Goal: Information Seeking & Learning: Learn about a topic

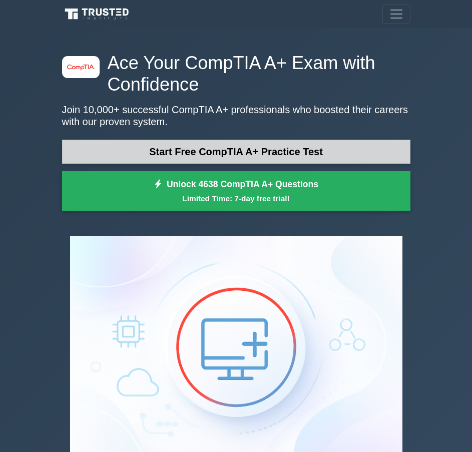
click at [333, 145] on link "Start Free CompTIA A+ Practice Test" at bounding box center [236, 152] width 349 height 24
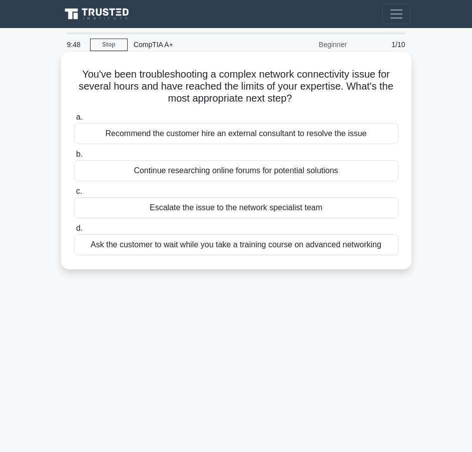
click at [331, 174] on div "Continue researching online forums for potential solutions" at bounding box center [236, 170] width 325 height 21
click at [74, 158] on input "b. Continue researching online forums for potential solutions" at bounding box center [74, 154] width 0 height 7
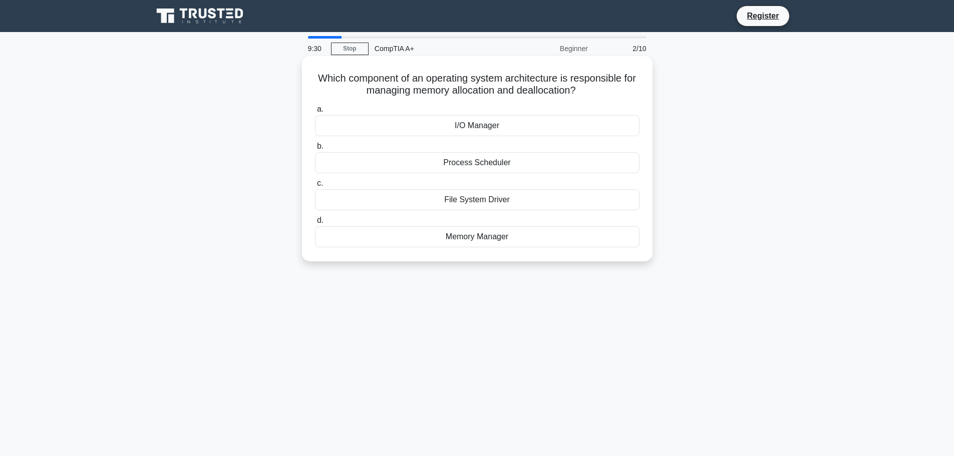
click at [472, 240] on div "Memory Manager" at bounding box center [477, 236] width 325 height 21
click at [315, 224] on input "d. Memory Manager" at bounding box center [315, 220] width 0 height 7
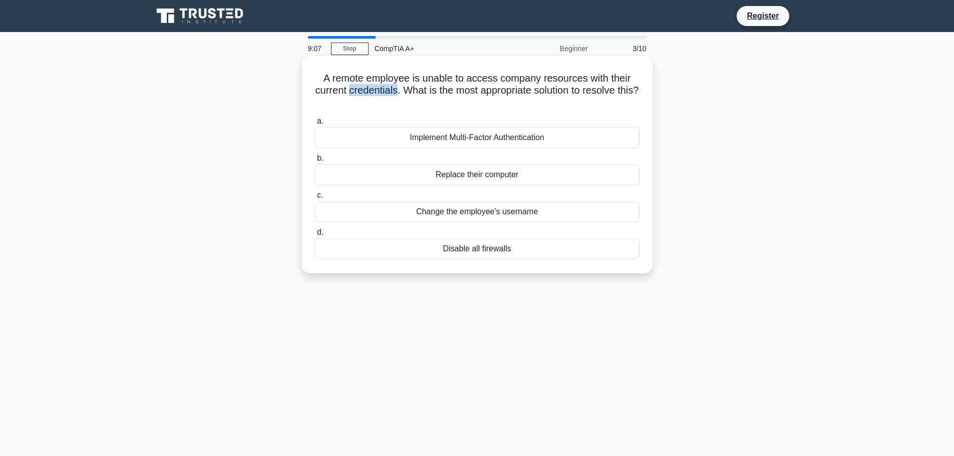
drag, startPoint x: 407, startPoint y: 90, endPoint x: 359, endPoint y: 95, distance: 48.4
click at [359, 95] on h5 "A remote employee is unable to access company resources with their current cred…" at bounding box center [477, 90] width 327 height 37
copy h5 "credentials"
click at [401, 97] on h5 "A remote employee is unable to access company resources with their current cred…" at bounding box center [477, 90] width 327 height 37
click at [472, 141] on div "Implement Multi-Factor Authentication" at bounding box center [477, 137] width 325 height 21
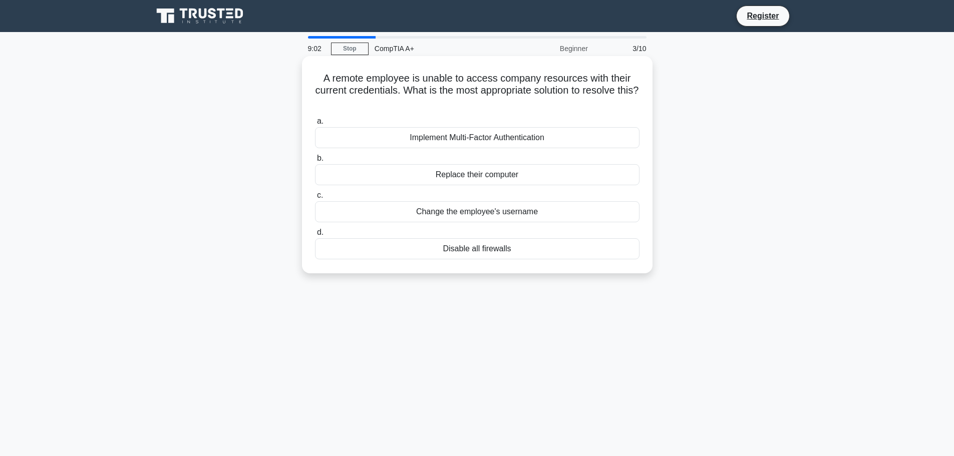
click at [315, 125] on input "a. Implement Multi-Factor Authentication" at bounding box center [315, 121] width 0 height 7
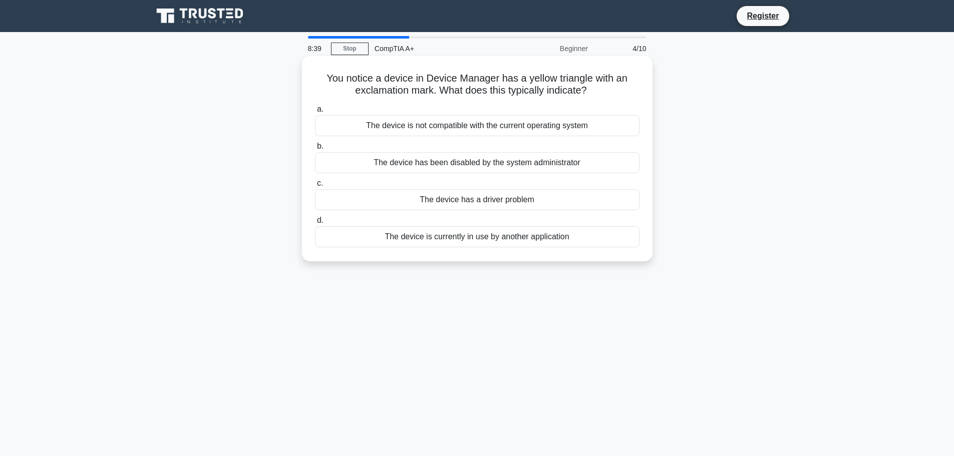
click at [472, 126] on div "The device is not compatible with the current operating system" at bounding box center [477, 125] width 325 height 21
click at [315, 113] on input "a. The device is not compatible with the current operating system" at bounding box center [315, 109] width 0 height 7
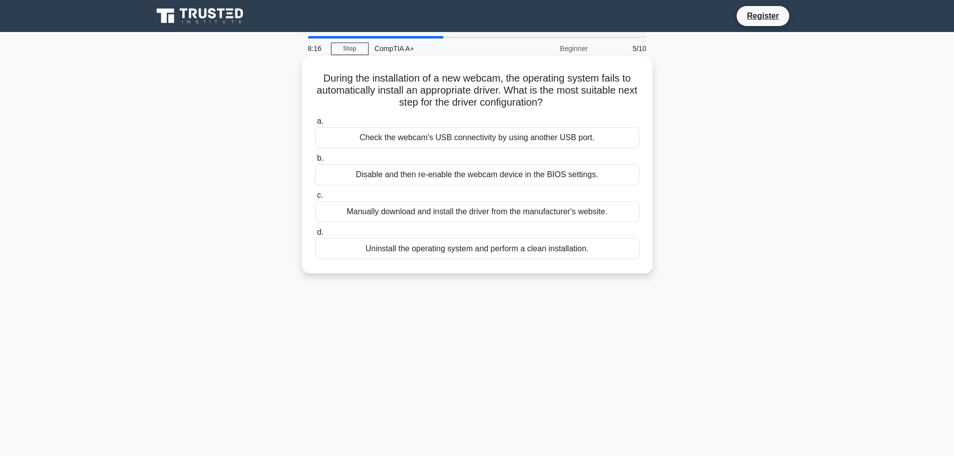
click at [472, 212] on div "Manually download and install the driver from the manufacturer's website." at bounding box center [477, 211] width 325 height 21
click at [315, 199] on input "c. Manually download and install the driver from the manufacturer's website." at bounding box center [315, 195] width 0 height 7
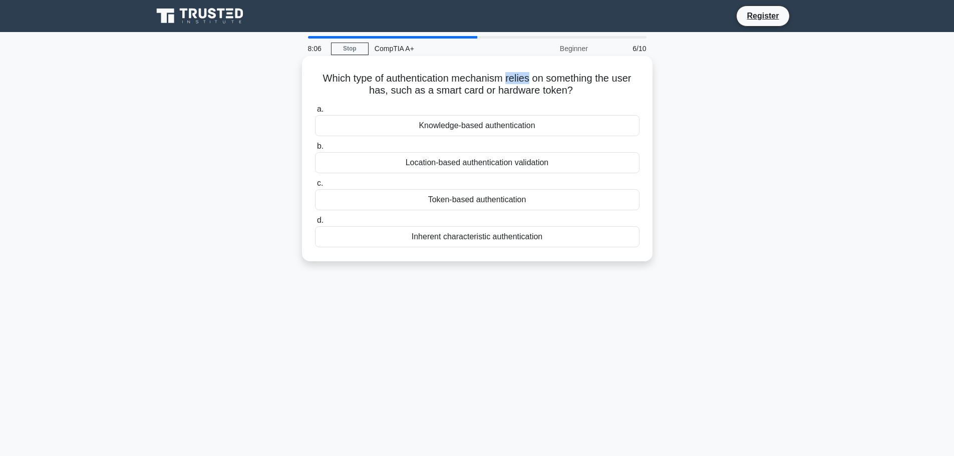
drag, startPoint x: 530, startPoint y: 78, endPoint x: 507, endPoint y: 78, distance: 23.0
click at [472, 78] on h5 "Which type of authentication mechanism relies on something the user has, such a…" at bounding box center [477, 84] width 327 height 25
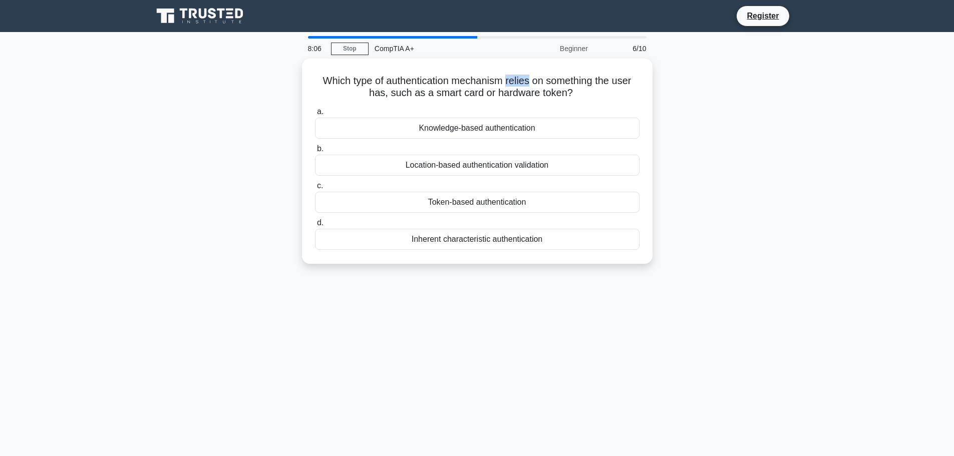
copy h5 "relies"
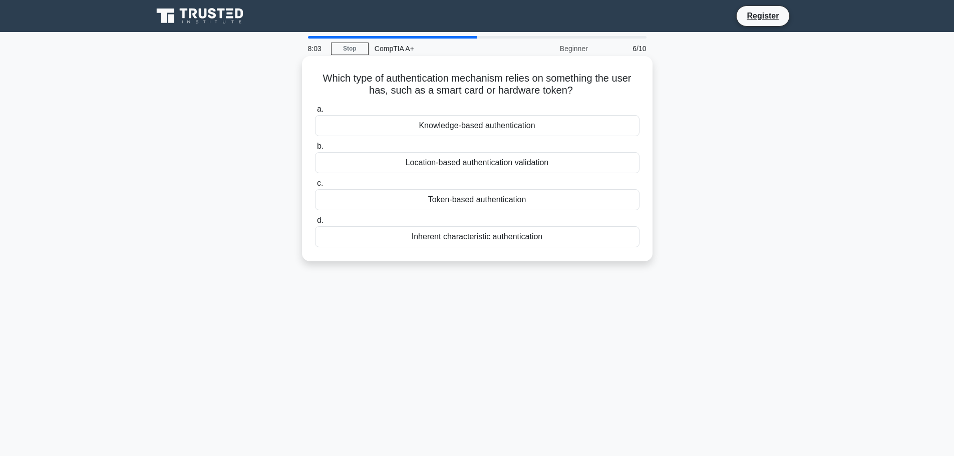
click at [472, 81] on h5 "Which type of authentication mechanism relies on something the user has, such a…" at bounding box center [477, 84] width 327 height 25
drag, startPoint x: 587, startPoint y: 90, endPoint x: 319, endPoint y: 80, distance: 268.7
click at [319, 80] on h5 "Which type of authentication mechanism relies on something the user has, such a…" at bounding box center [477, 84] width 327 height 25
copy h5 "Which type of authentication mechanism relies on something the user has, such a…"
click at [472, 144] on div "Which type of authentication mechanism relies on something the user has, such a…" at bounding box center [477, 167] width 661 height 217
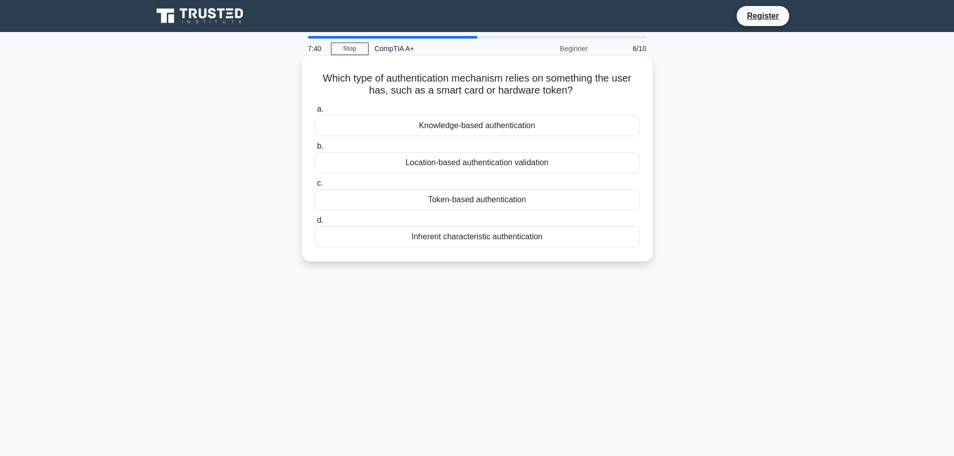
click at [472, 201] on div "Token-based authentication" at bounding box center [477, 199] width 325 height 21
click at [315, 187] on input "c. Token-based authentication" at bounding box center [315, 183] width 0 height 7
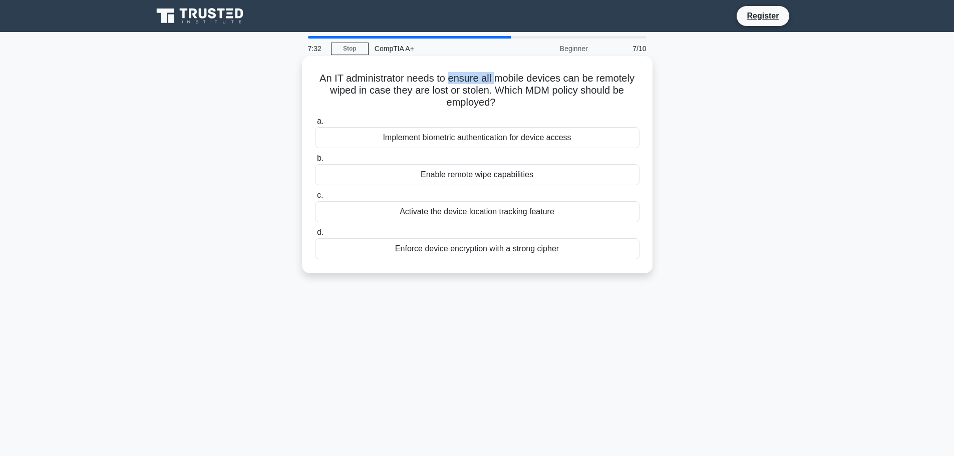
drag, startPoint x: 494, startPoint y: 77, endPoint x: 447, endPoint y: 81, distance: 46.8
click at [447, 81] on h5 "An IT administrator needs to ensure all mobile devices can be remotely wiped in…" at bounding box center [477, 90] width 327 height 37
copy h5 "ensure all"
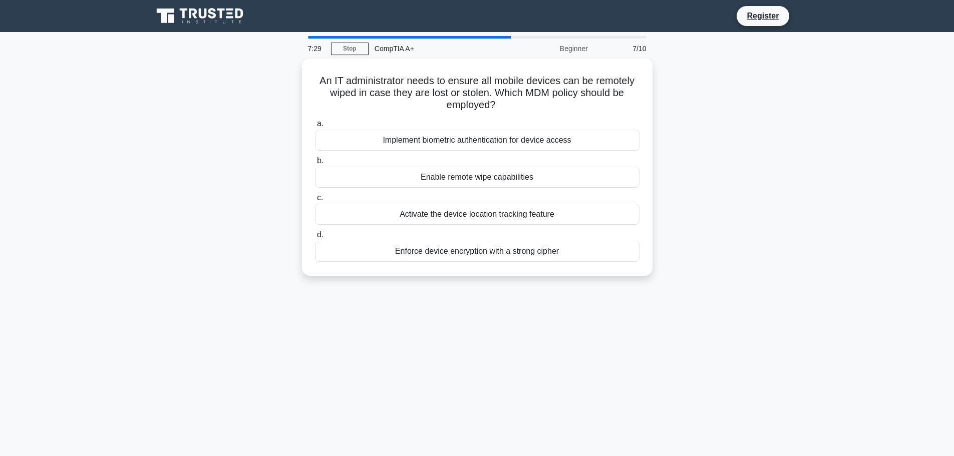
click at [472, 119] on div "An IT administrator needs to ensure all mobile devices can be remotely wiped in…" at bounding box center [477, 173] width 661 height 229
click at [472, 181] on div "Enable remote wipe capabilities" at bounding box center [477, 174] width 325 height 21
click at [315, 162] on input "b. Enable remote wipe capabilities" at bounding box center [315, 158] width 0 height 7
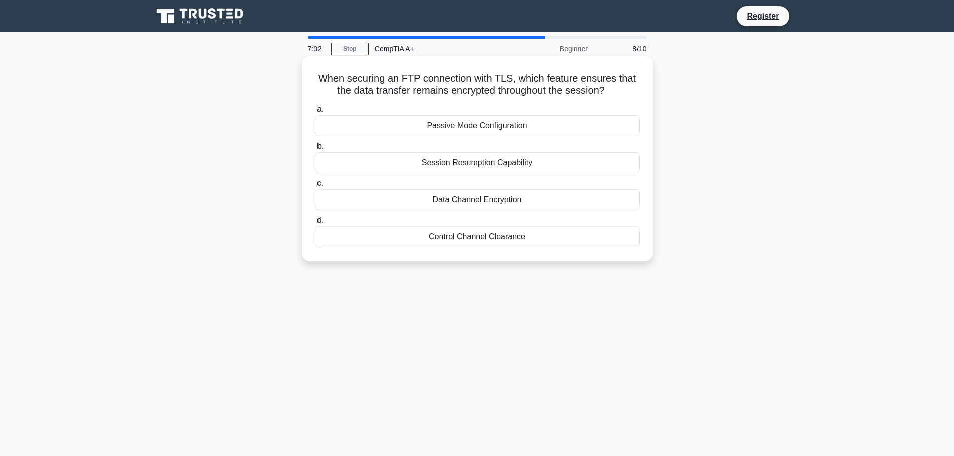
click at [472, 201] on div "Data Channel Encryption" at bounding box center [477, 199] width 325 height 21
click at [315, 187] on input "c. Data Channel Encryption" at bounding box center [315, 183] width 0 height 7
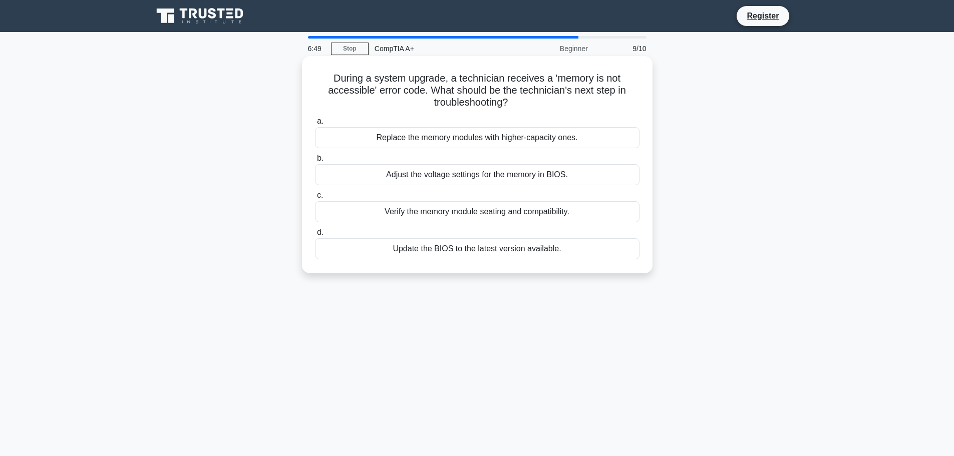
click at [472, 216] on div "Verify the memory module seating and compatibility." at bounding box center [477, 211] width 325 height 21
click at [315, 199] on input "c. Verify the memory module seating and compatibility." at bounding box center [315, 195] width 0 height 7
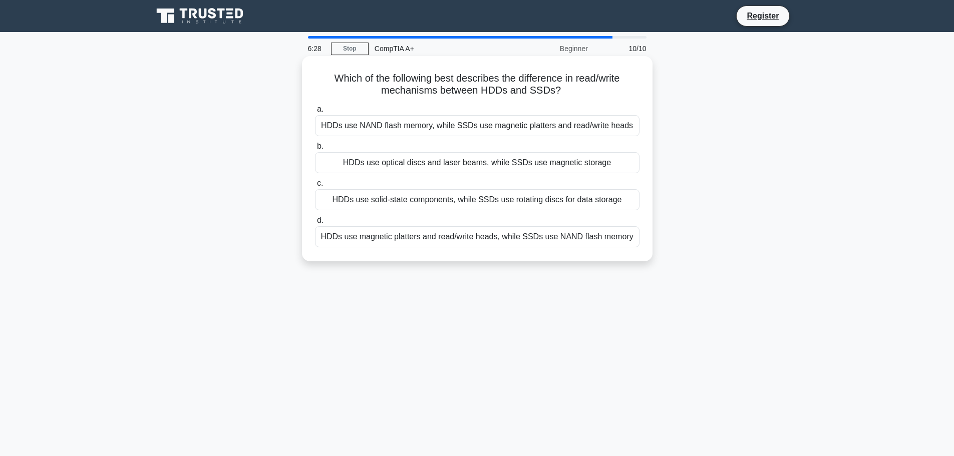
click at [443, 200] on div "HDDs use solid-state components, while SSDs use rotating discs for data storage" at bounding box center [477, 199] width 325 height 21
click at [315, 187] on input "c. HDDs use solid-state components, while SSDs use rotating discs for data stor…" at bounding box center [315, 183] width 0 height 7
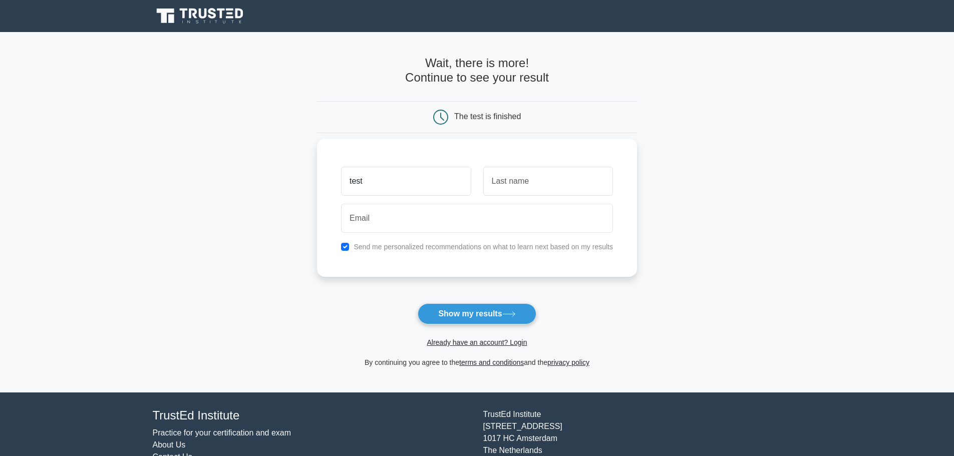
type input "test"
click at [534, 181] on input "text" at bounding box center [548, 181] width 130 height 29
type input "fdsfsdf"
click at [472, 217] on input "email" at bounding box center [477, 218] width 272 height 29
type input "[EMAIL_ADDRESS][DOMAIN_NAME]"
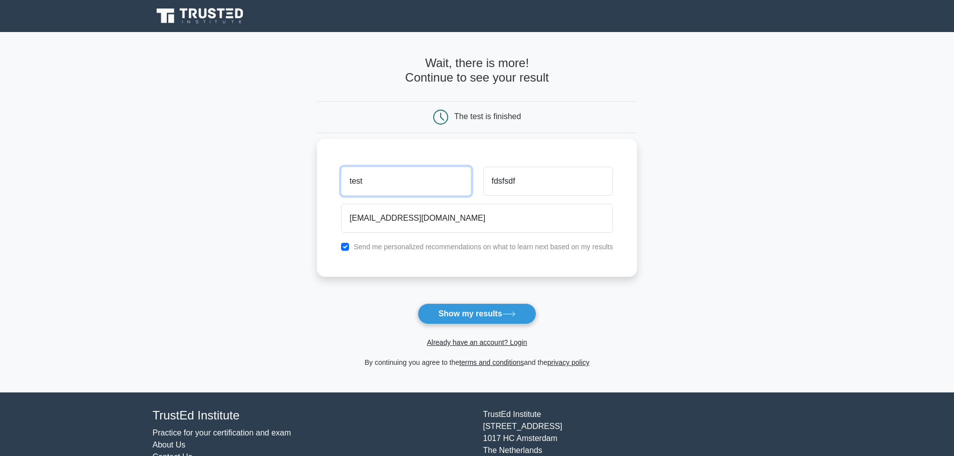
click at [396, 180] on input "test" at bounding box center [406, 181] width 130 height 29
type input "testqsdfsf"
click at [378, 250] on label "Send me personalized recommendations on what to learn next based on my results" at bounding box center [484, 247] width 260 height 8
click at [345, 248] on input "checkbox" at bounding box center [345, 247] width 8 height 8
checkbox input "false"
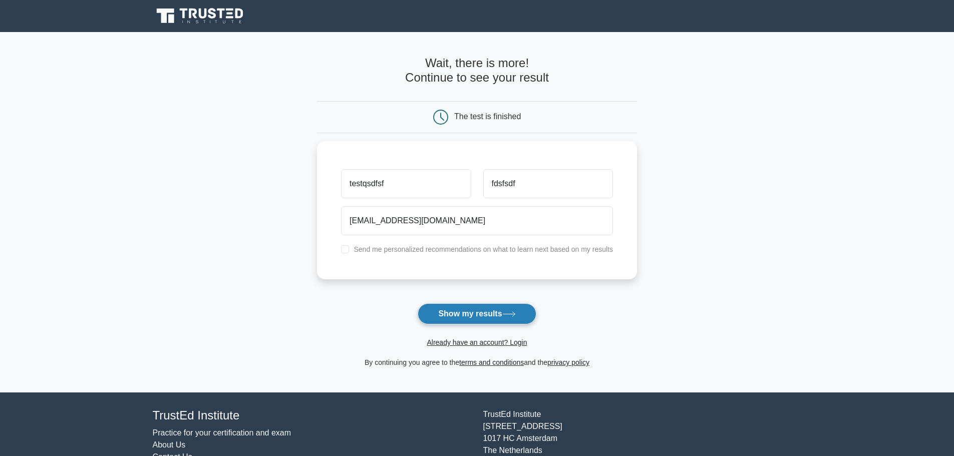
click at [478, 309] on button "Show my results" at bounding box center [477, 314] width 118 height 21
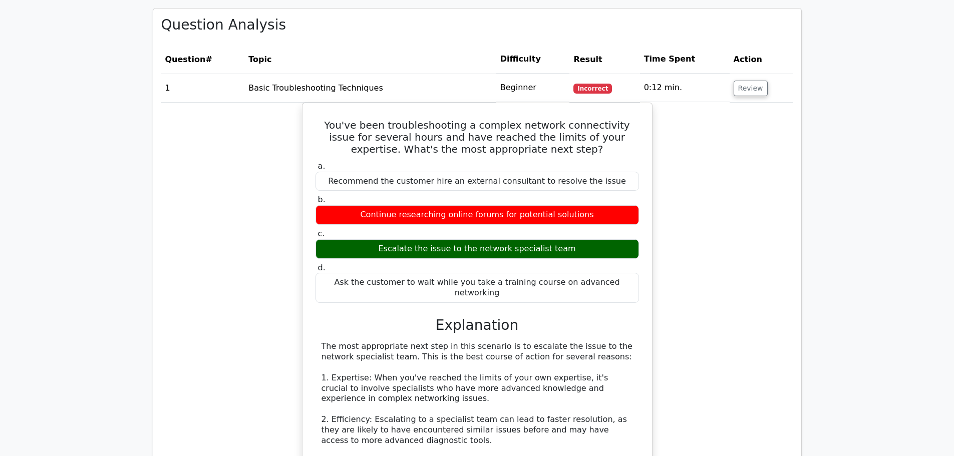
scroll to position [802, 0]
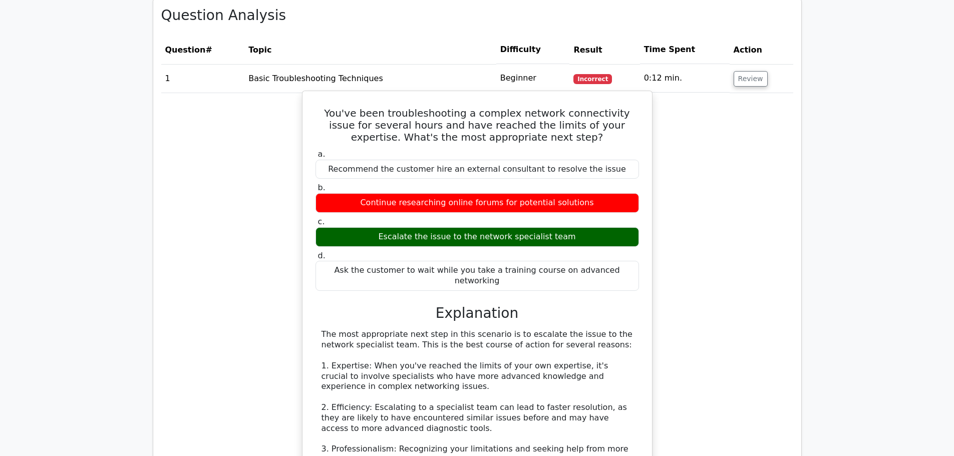
drag, startPoint x: 575, startPoint y: 200, endPoint x: 372, endPoint y: 201, distance: 202.9
click at [372, 201] on div "Continue researching online forums for potential solutions" at bounding box center [478, 203] width 324 height 20
click at [362, 205] on div "Continue researching online forums for potential solutions" at bounding box center [478, 203] width 324 height 20
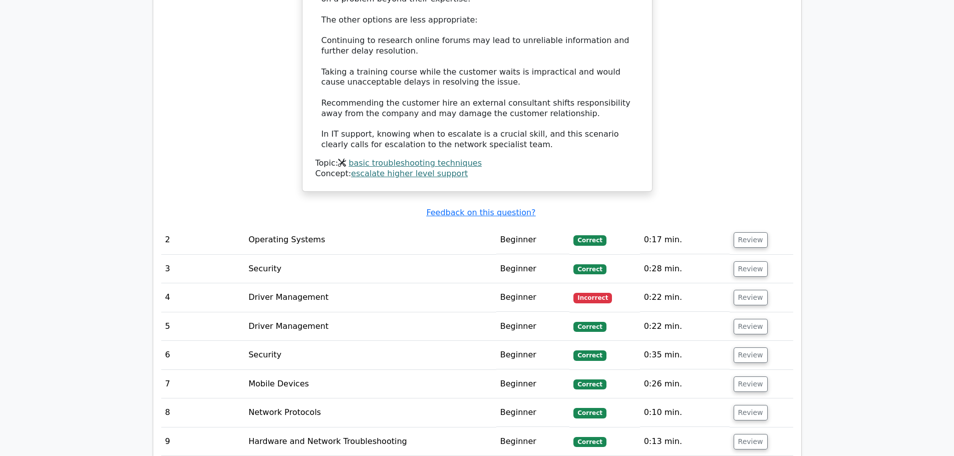
scroll to position [1353, 0]
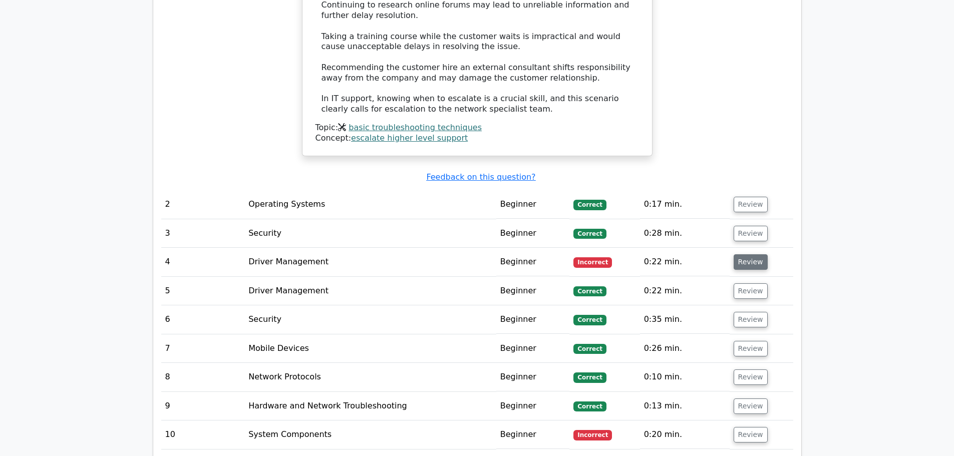
click at [747, 255] on button "Review" at bounding box center [751, 263] width 34 height 16
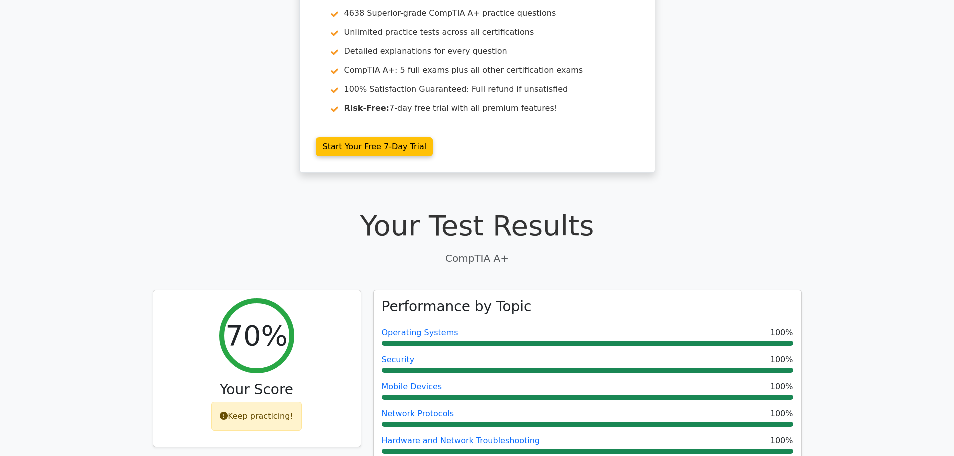
scroll to position [0, 0]
